Goal: Information Seeking & Learning: Learn about a topic

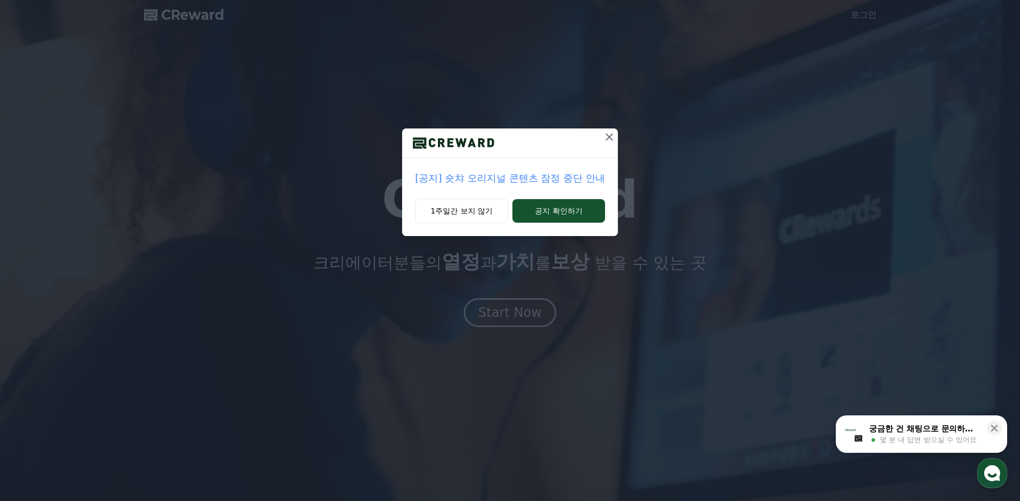
click at [546, 180] on p "[공지] 숏챠 오리지널 콘텐츠 잠정 중단 안내" at bounding box center [510, 178] width 190 height 15
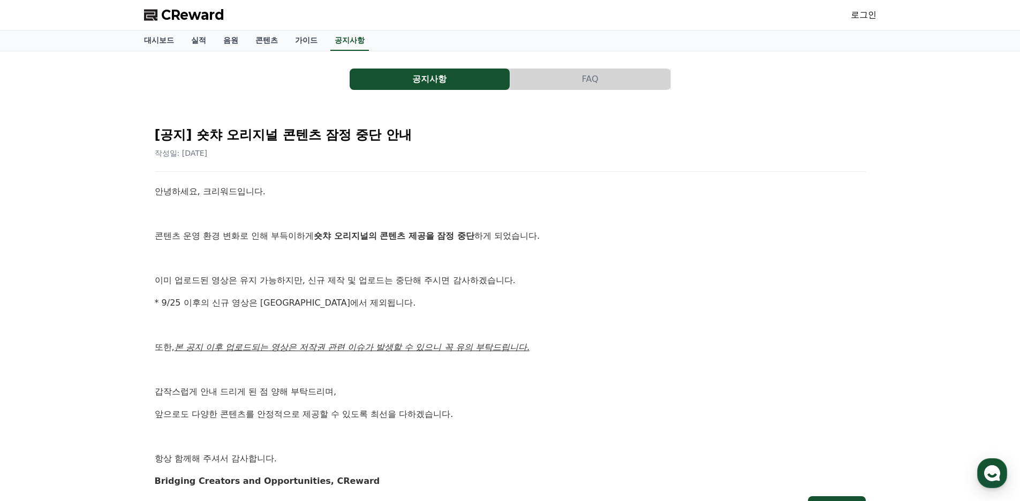
click at [437, 76] on button "공지사항" at bounding box center [430, 79] width 160 height 21
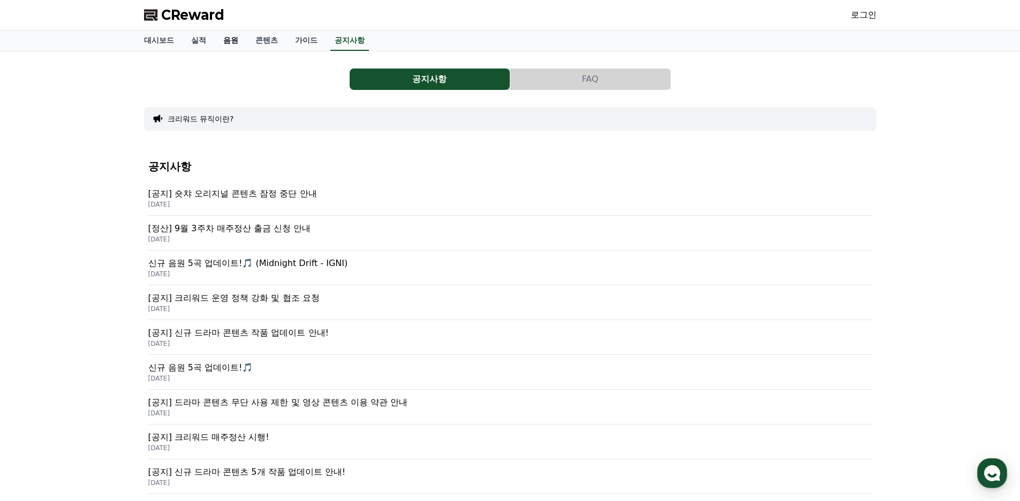
click at [226, 34] on link "음원" at bounding box center [231, 41] width 32 height 20
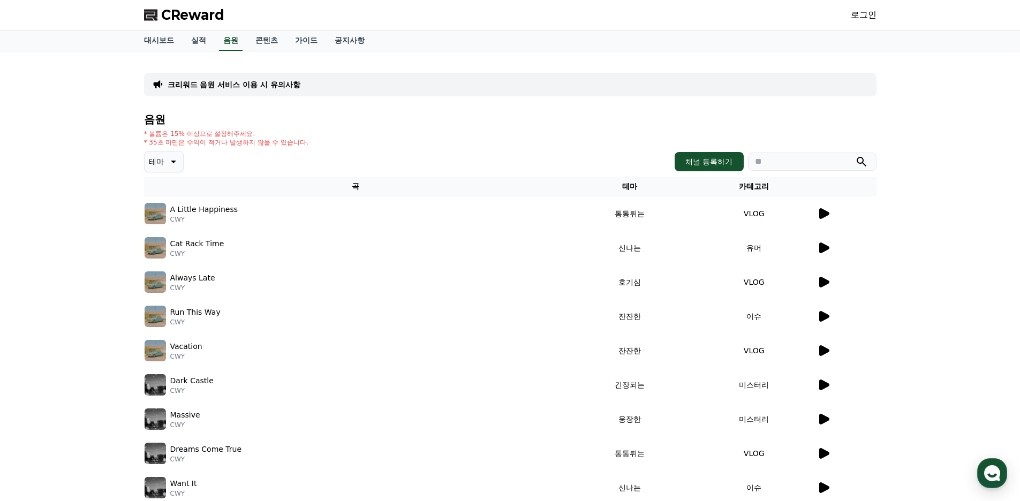
click at [175, 165] on icon at bounding box center [172, 161] width 13 height 13
click at [456, 127] on div "음원 * 볼륨은 15% 이상으로 설정해주세요. * 35초 미만은 수익이 적거나 발생하지 않을 수 있습니다. 테마 채널 등록하기 곡 테마 카테고…" at bounding box center [510, 336] width 732 height 447
